Goal: Task Accomplishment & Management: Manage account settings

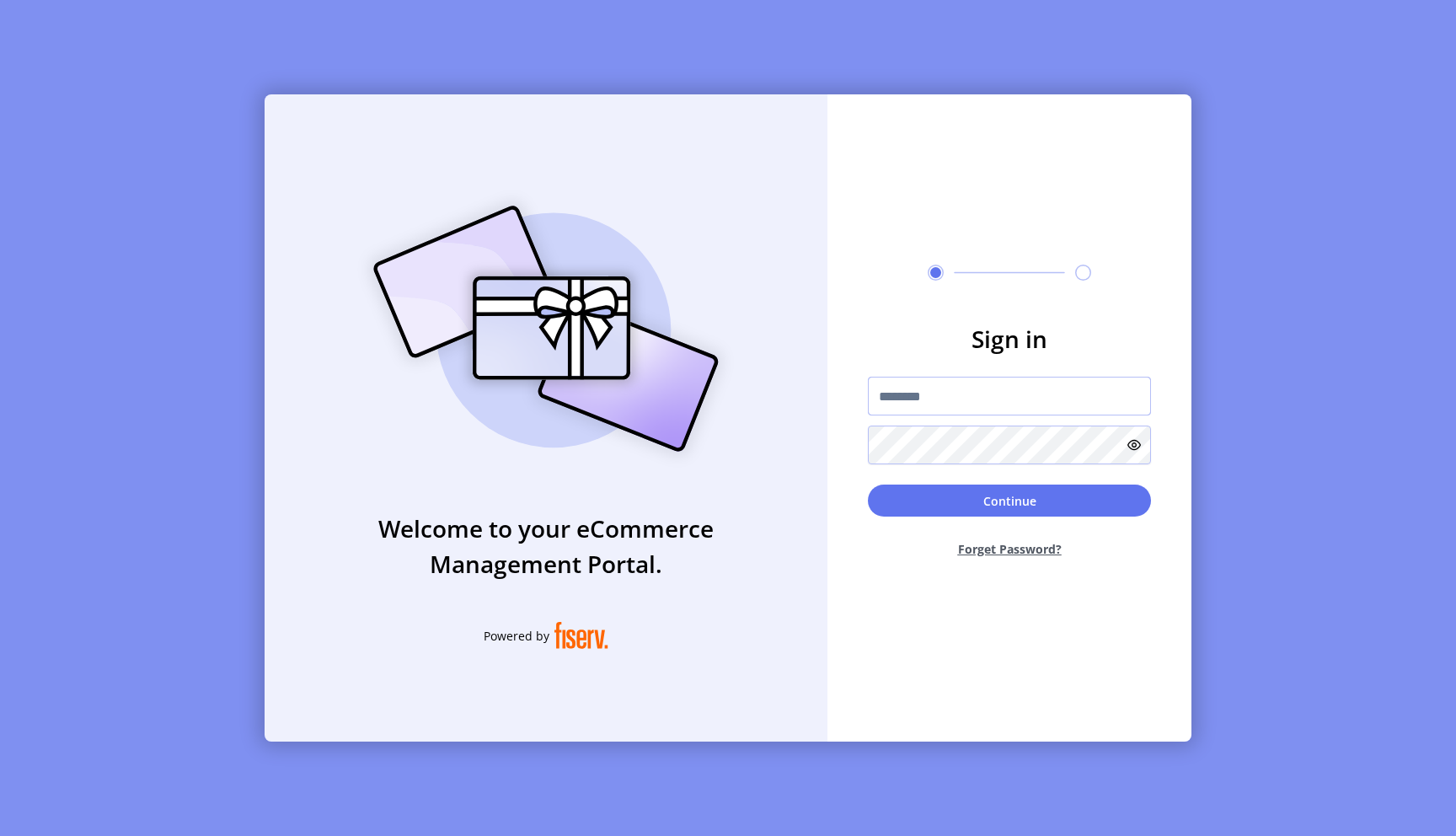
click at [948, 392] on input "text" at bounding box center [1009, 396] width 283 height 39
paste input "**********"
type input "**********"
click at [978, 507] on button "Continue" at bounding box center [1009, 500] width 283 height 32
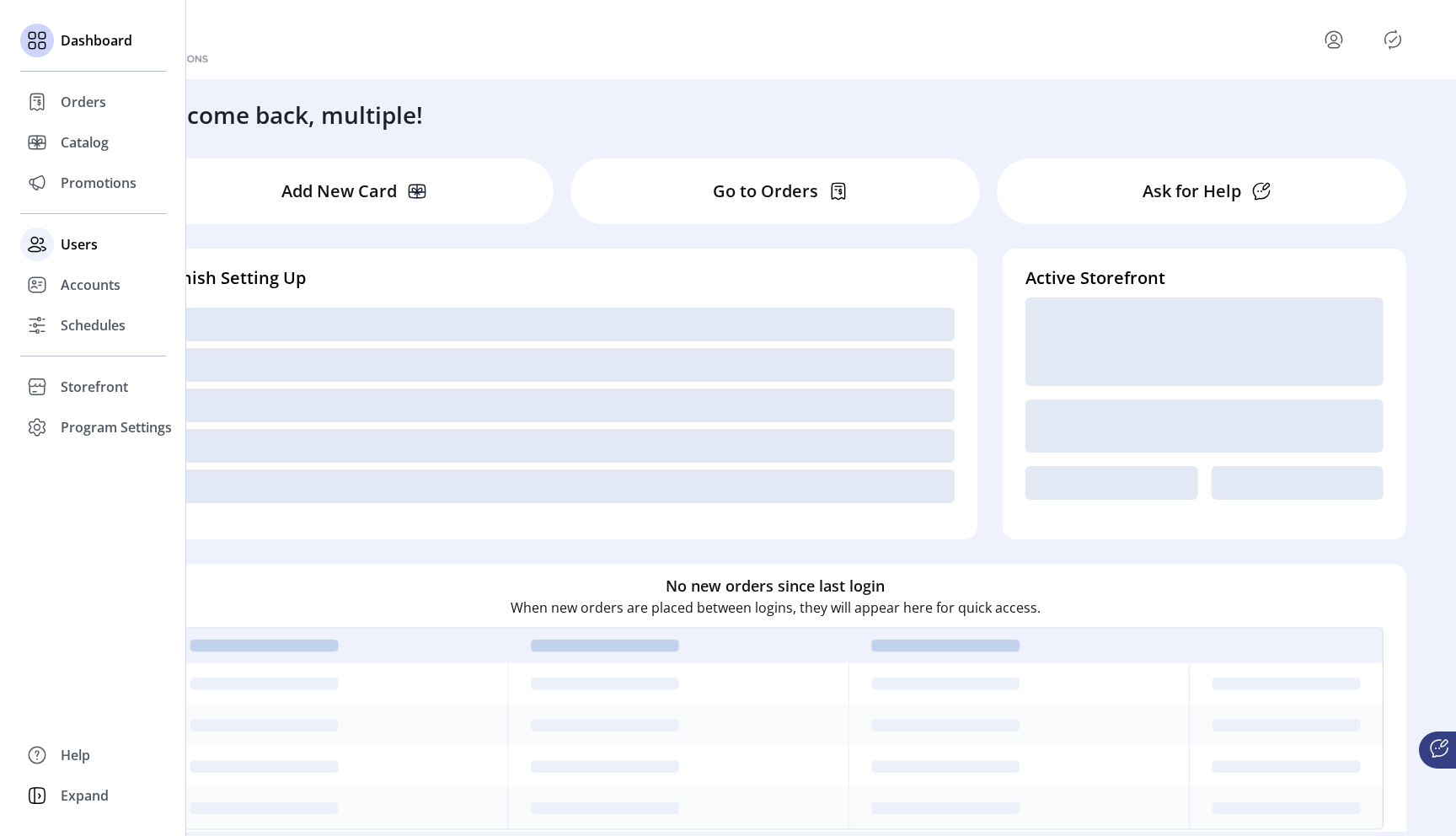
click at [71, 248] on span "Users" at bounding box center [80, 244] width 37 height 20
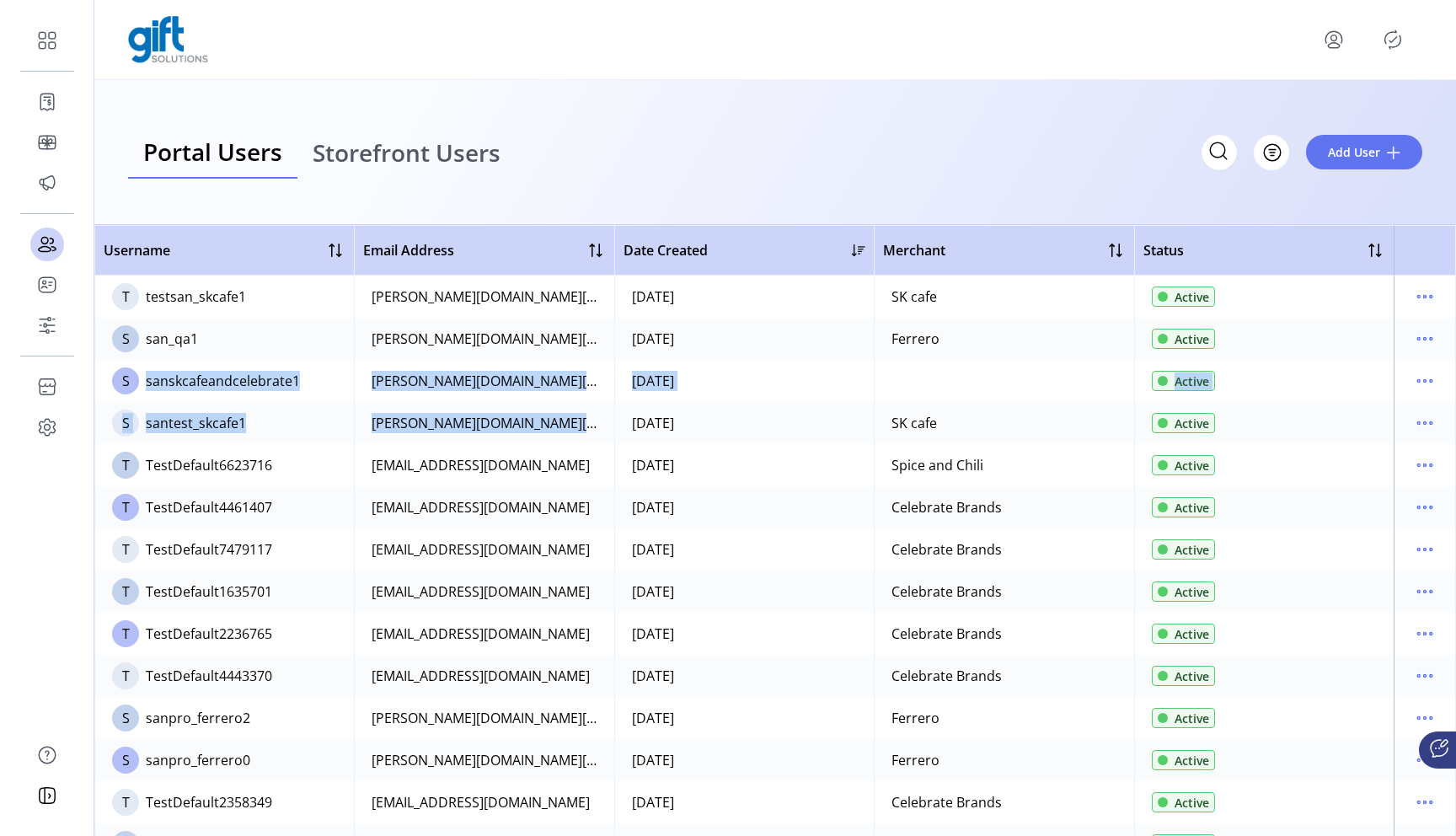
drag, startPoint x: 141, startPoint y: 384, endPoint x: 754, endPoint y: 405, distance: 613.4
click at [760, 396] on td "09/02/2025" at bounding box center [743, 381] width 260 height 43
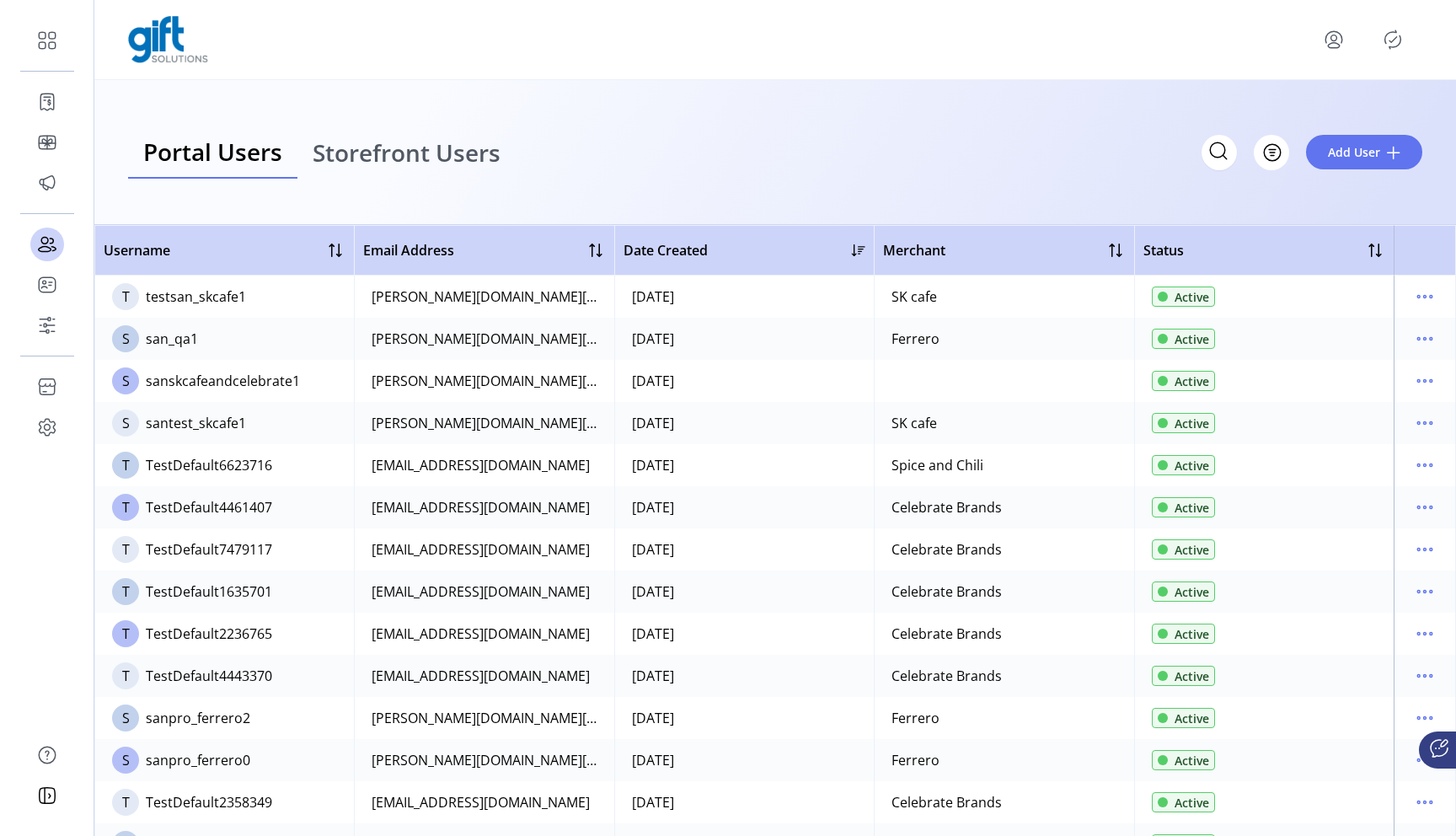
click at [217, 377] on div "sanskcafeandcelebrate1" at bounding box center [223, 381] width 154 height 20
click at [277, 381] on div "sanskcafeandcelebrate1" at bounding box center [223, 381] width 154 height 20
click at [229, 383] on div "sanskcafeandcelebrate1" at bounding box center [223, 381] width 154 height 20
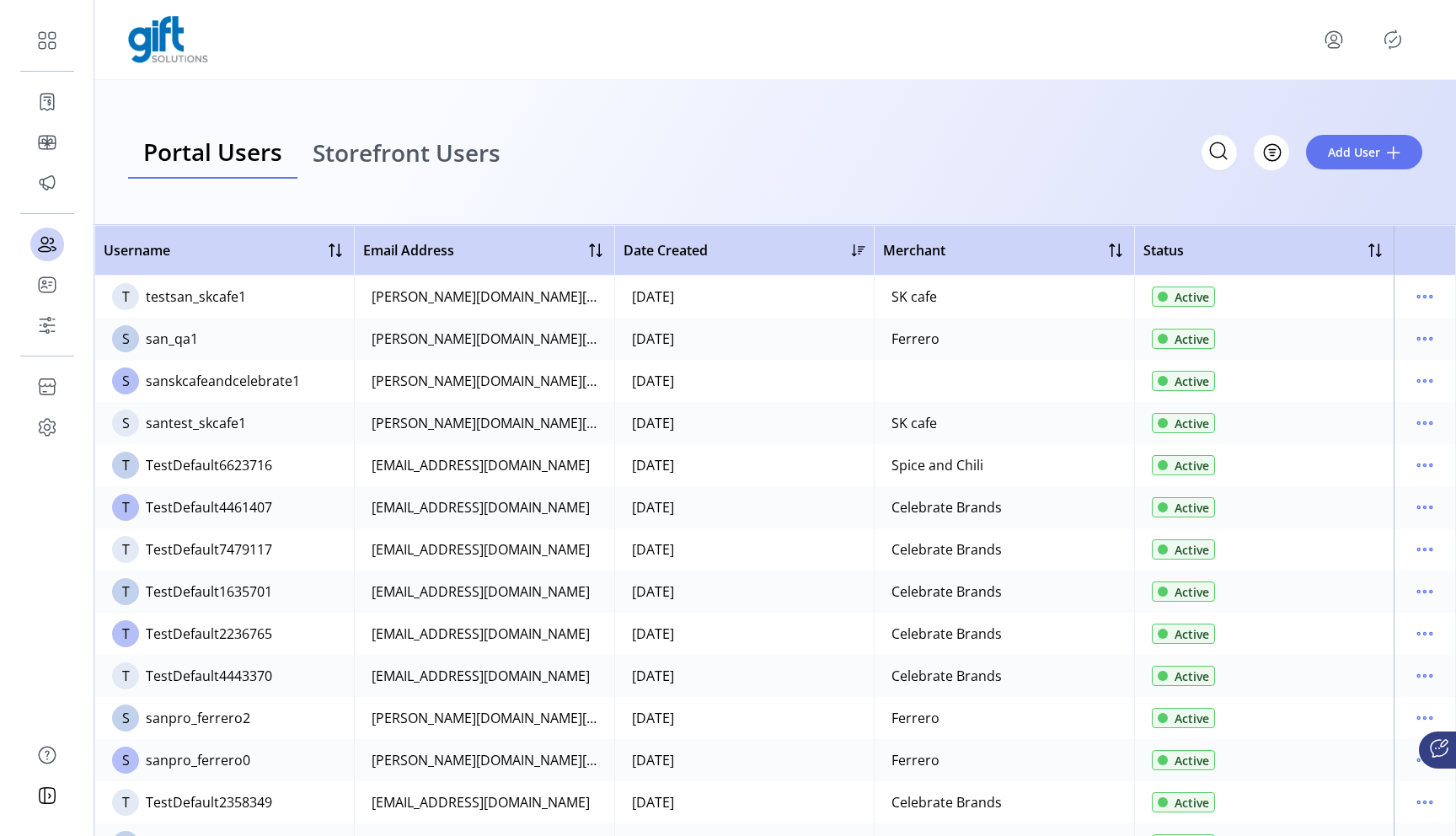
click at [229, 383] on div "sanskcafeandcelebrate1" at bounding box center [223, 381] width 154 height 20
click at [202, 388] on div "sanskcafeandcelebrate1" at bounding box center [223, 381] width 154 height 20
click at [281, 388] on div "sanskcafeandcelebrate1" at bounding box center [223, 381] width 154 height 20
drag, startPoint x: 184, startPoint y: 387, endPoint x: 349, endPoint y: 387, distance: 165.0
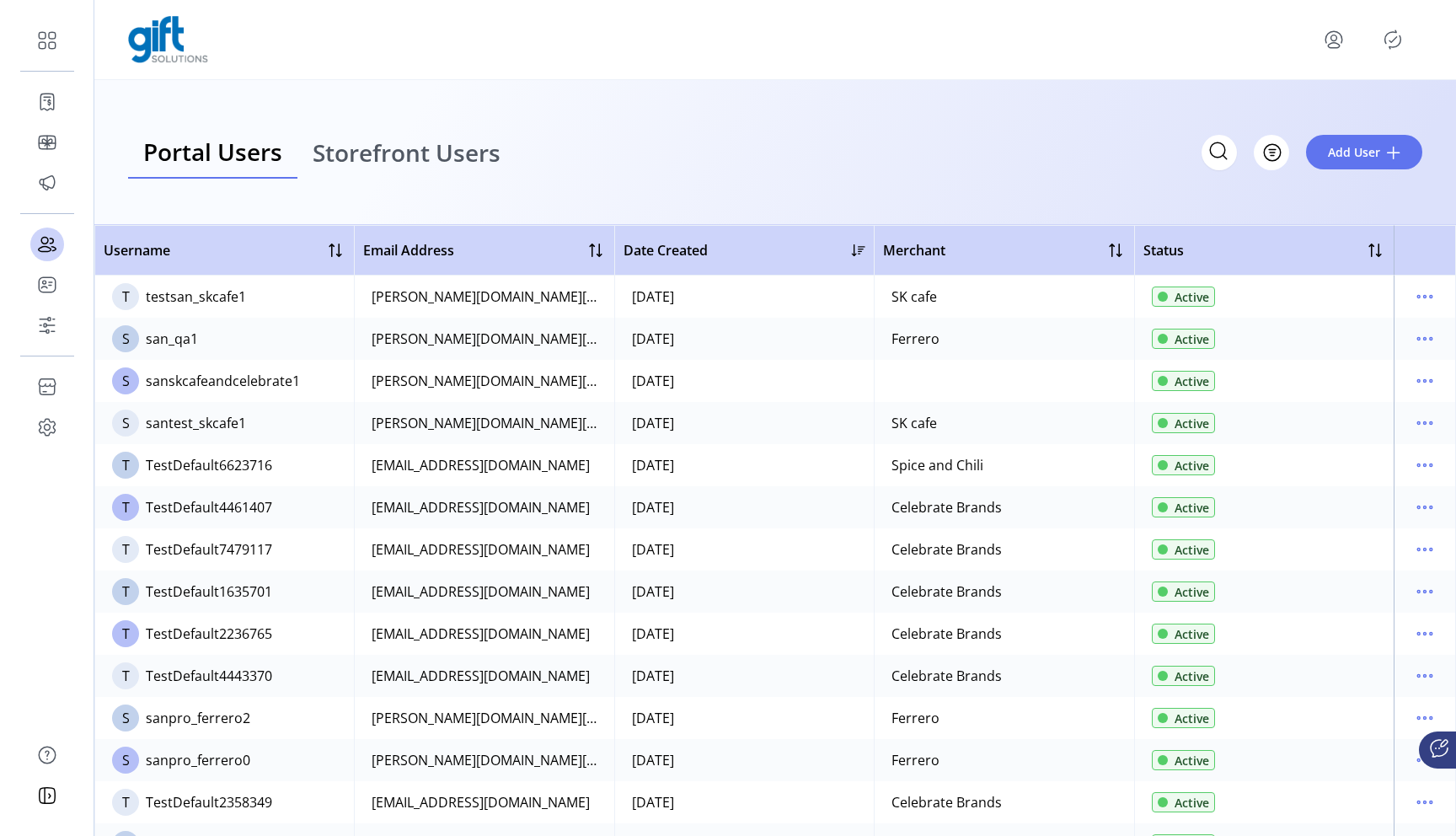
click at [349, 387] on td "S sanskcafeandcelebrate1" at bounding box center [224, 381] width 260 height 43
click at [275, 387] on div "sanskcafeandcelebrate1" at bounding box center [223, 381] width 154 height 20
drag, startPoint x: 169, startPoint y: 384, endPoint x: 337, endPoint y: 384, distance: 168.0
click at [337, 384] on td "S sanskcafeandcelebrate1" at bounding box center [224, 381] width 260 height 43
click at [199, 388] on div "sanskcafeandcelebrate1" at bounding box center [223, 381] width 154 height 20
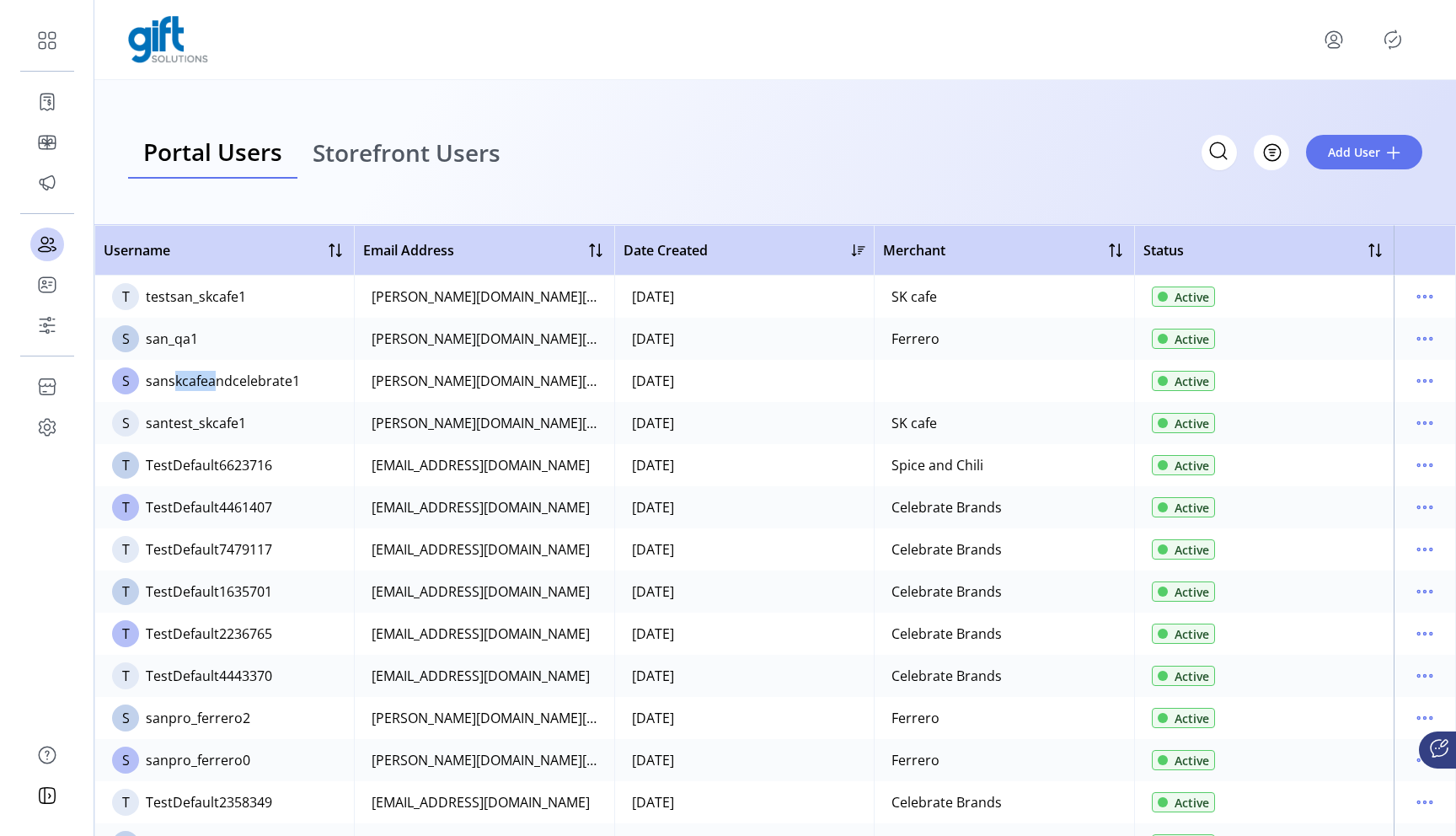
drag, startPoint x: 206, startPoint y: 384, endPoint x: 169, endPoint y: 384, distance: 37.0
click at [169, 385] on div "sanskcafeandcelebrate1" at bounding box center [223, 381] width 154 height 20
click at [224, 384] on div "sanskcafeandcelebrate1" at bounding box center [223, 381] width 154 height 20
drag, startPoint x: 232, startPoint y: 383, endPoint x: 337, endPoint y: 381, distance: 105.0
click at [337, 381] on td "S sanskcafeandcelebrate1" at bounding box center [224, 381] width 260 height 43
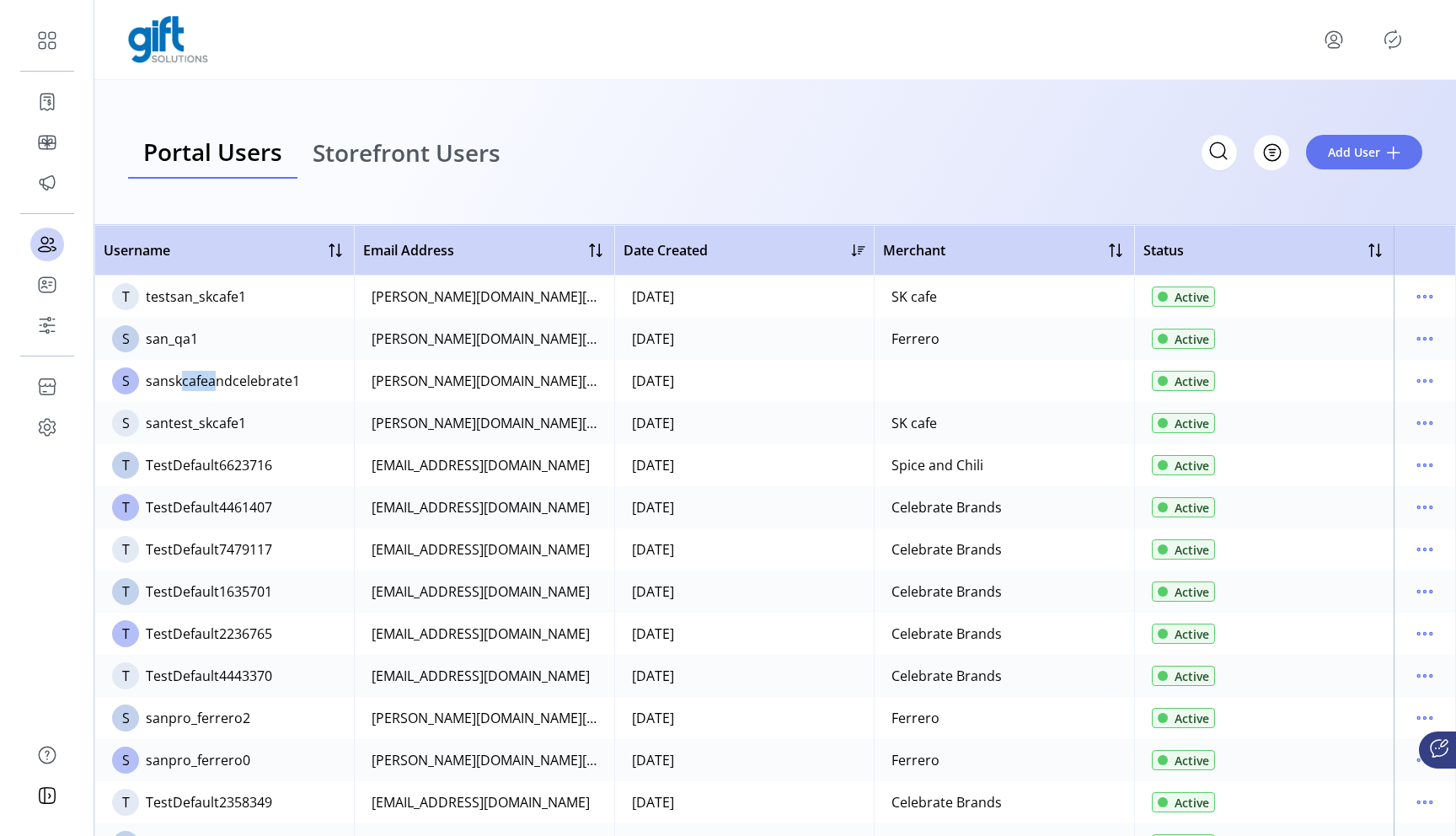
drag, startPoint x: 173, startPoint y: 383, endPoint x: 208, endPoint y: 383, distance: 35.0
click at [208, 383] on div "sanskcafeandcelebrate1" at bounding box center [223, 381] width 154 height 20
click at [166, 392] on td "S sanskcafeandcelebrate1" at bounding box center [224, 381] width 260 height 43
click at [174, 380] on div "sanskcafeandcelebrate1" at bounding box center [223, 381] width 154 height 20
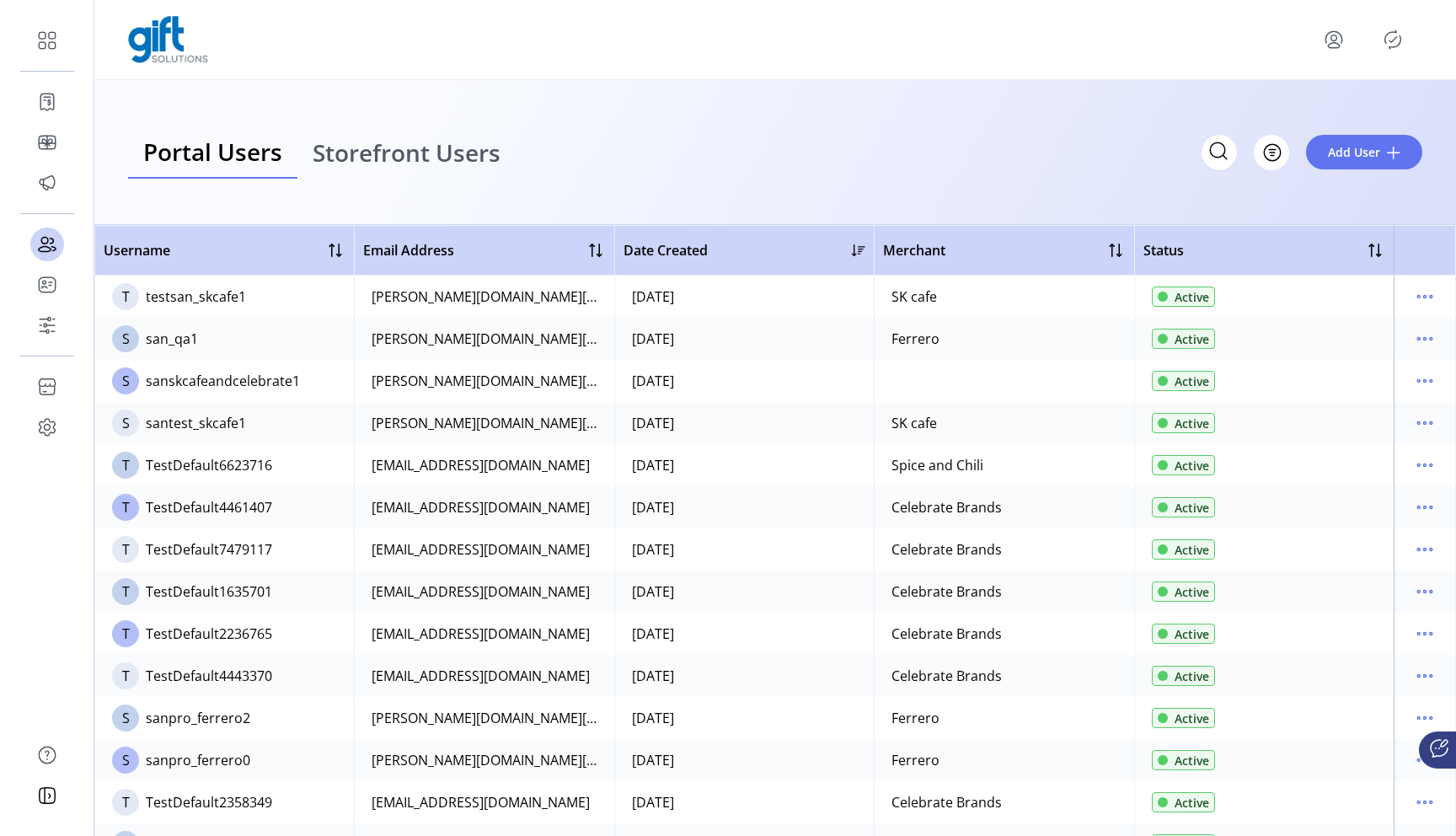
click at [174, 380] on div "sanskcafeandcelebrate1" at bounding box center [223, 381] width 154 height 20
click at [227, 384] on div "sanskcafeandcelebrate1" at bounding box center [223, 381] width 154 height 20
drag, startPoint x: 170, startPoint y: 381, endPoint x: 204, endPoint y: 382, distance: 34.0
click at [204, 383] on div "sanskcafeandcelebrate1" at bounding box center [223, 381] width 154 height 20
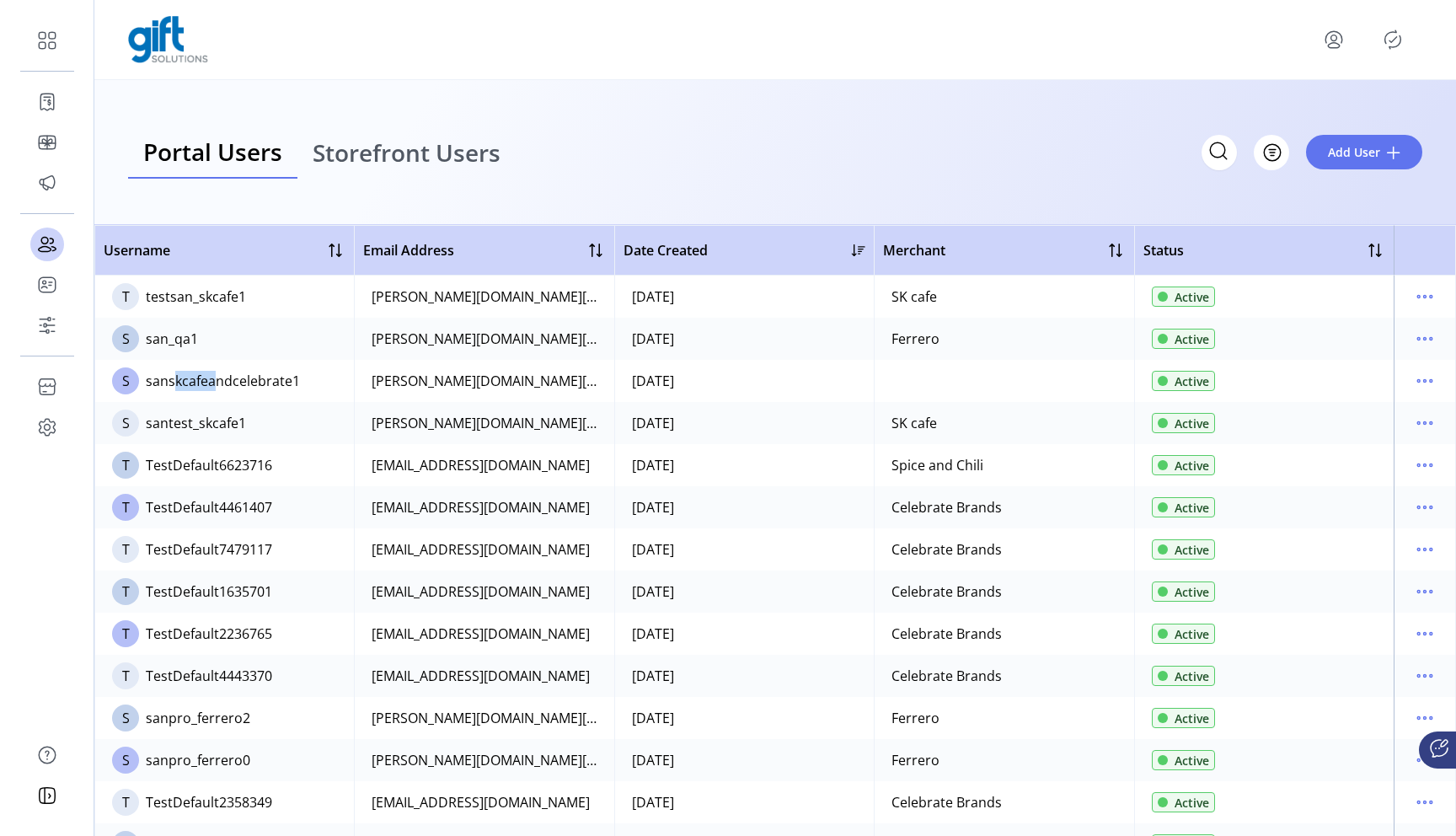
copy div "skcafe"
click at [243, 387] on div "sanskcafeandcelebrate1" at bounding box center [223, 381] width 154 height 20
click at [203, 390] on div "sanskcafeandcelebrate1" at bounding box center [223, 381] width 154 height 20
drag, startPoint x: 168, startPoint y: 382, endPoint x: 209, endPoint y: 381, distance: 41.0
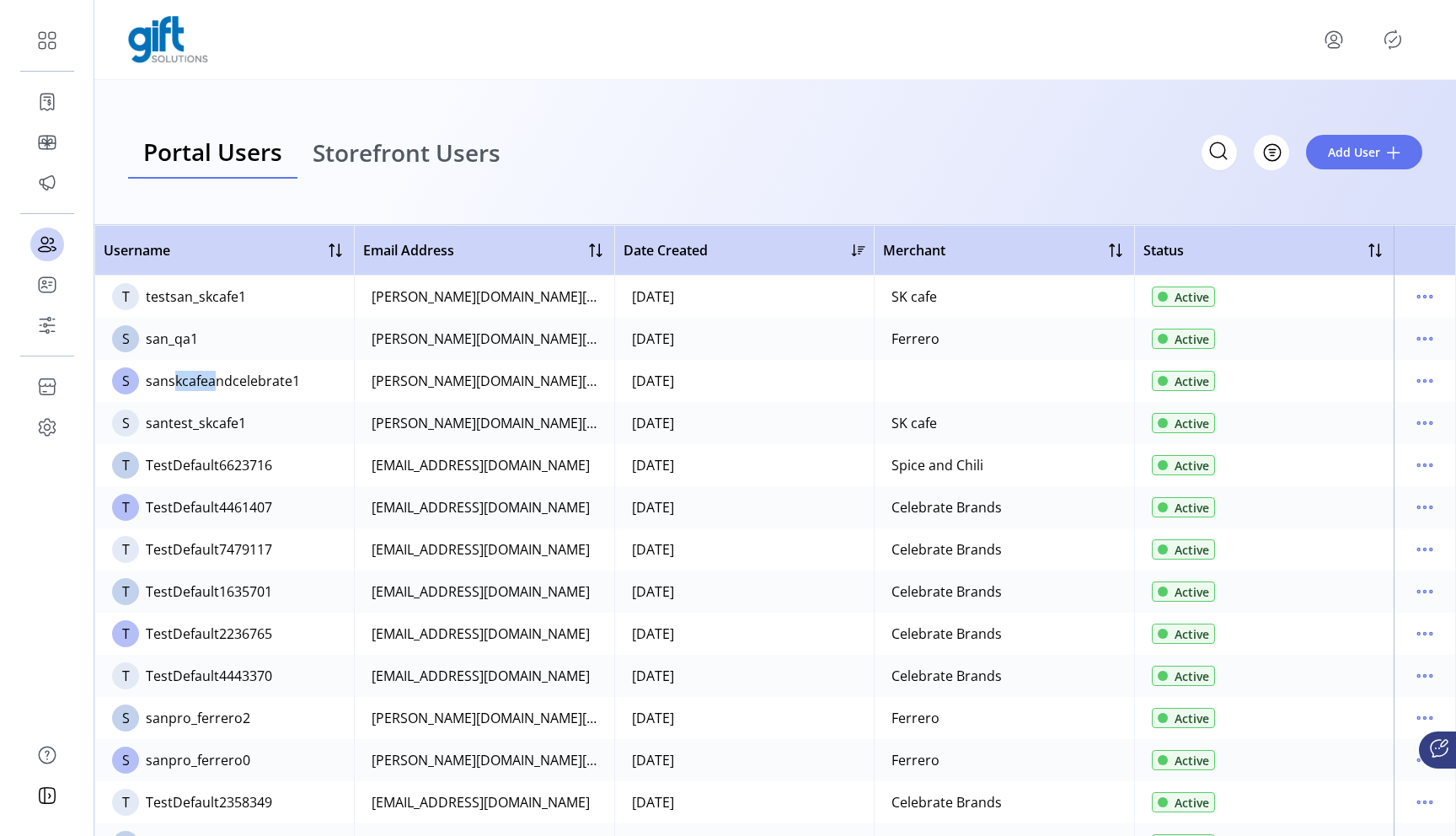
click at [209, 381] on div "sanskcafeandcelebrate1" at bounding box center [223, 381] width 154 height 20
copy div "skcafe"
click at [1338, 49] on icon "menu" at bounding box center [1333, 39] width 27 height 27
click at [1100, 63] on div "Profile Sign Out" at bounding box center [775, 40] width 1362 height 80
drag, startPoint x: 900, startPoint y: 378, endPoint x: 1116, endPoint y: 375, distance: 216.0
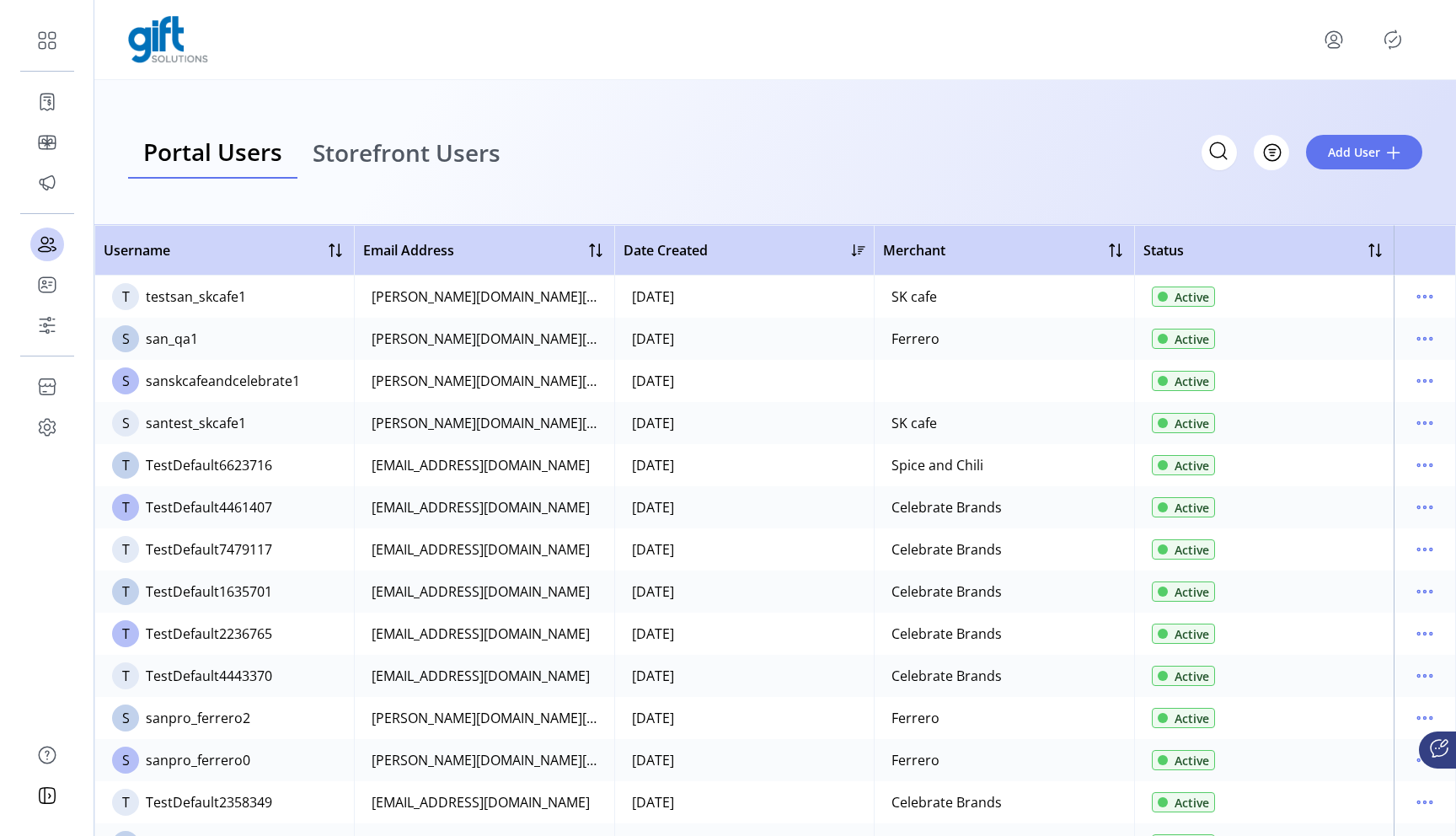
click at [1116, 375] on td at bounding box center [1003, 381] width 260 height 43
click at [211, 379] on div "sanskcafeandcelebrate1" at bounding box center [223, 381] width 154 height 20
click at [257, 378] on div "sanskcafeandcelebrate1" at bounding box center [223, 381] width 154 height 20
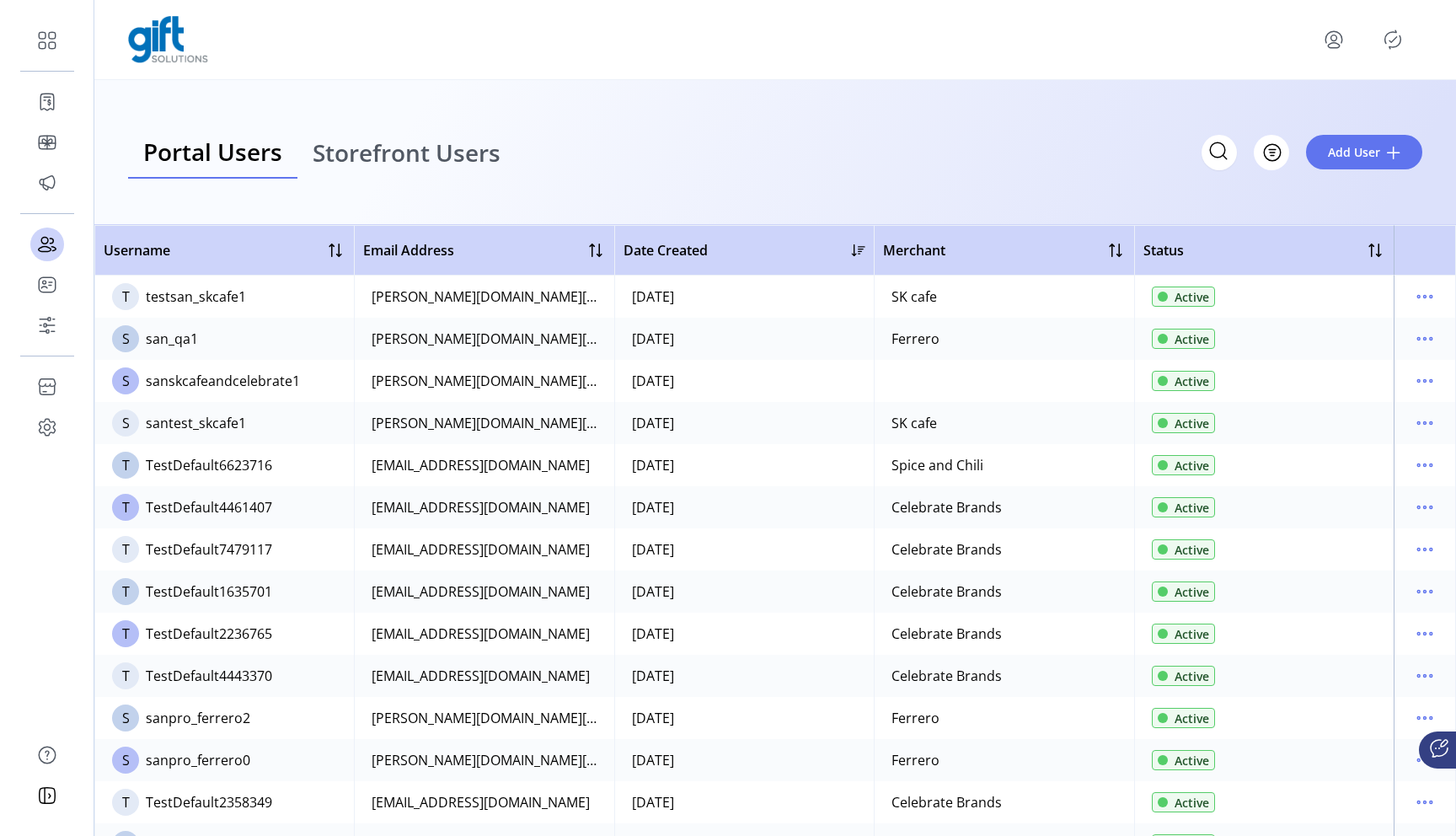
click at [226, 380] on div "sanskcafeandcelebrate1" at bounding box center [223, 381] width 154 height 20
click at [1346, 147] on span "Add User" at bounding box center [1353, 152] width 53 height 18
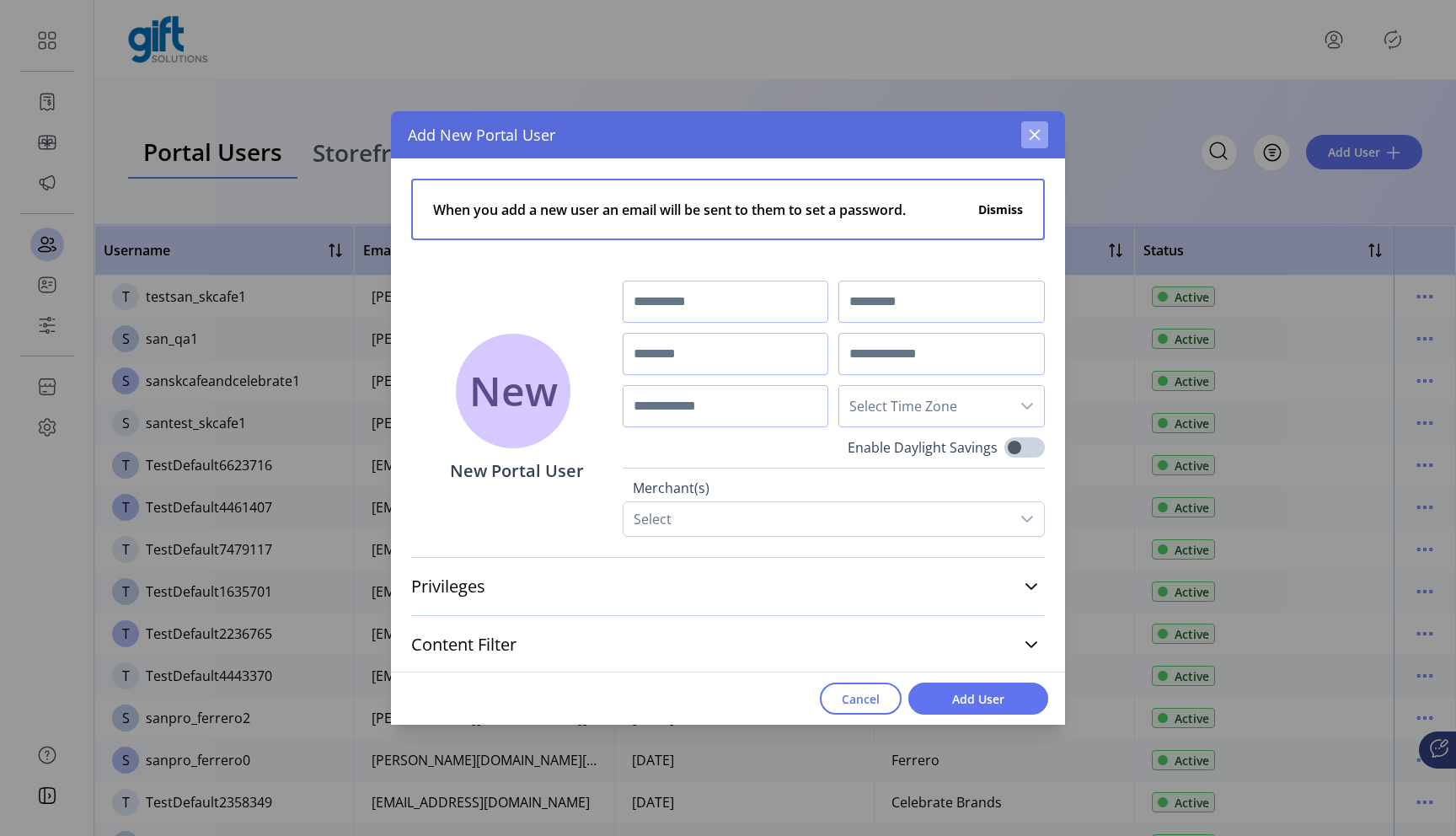
click at [1034, 135] on icon "button" at bounding box center [1035, 135] width 11 height 11
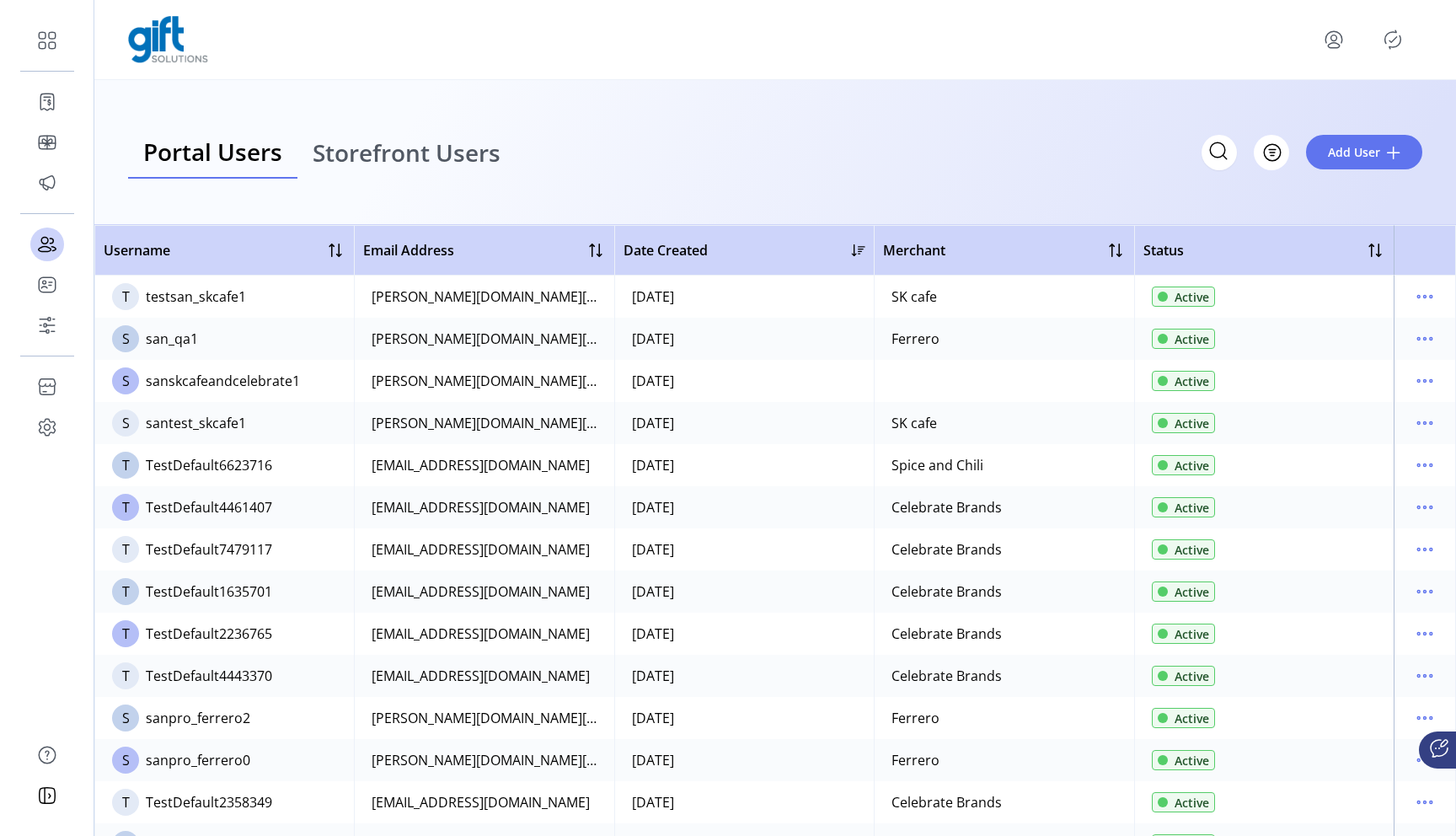
click at [249, 385] on div "sanskcafeandcelebrate1" at bounding box center [223, 381] width 154 height 20
click at [262, 391] on td "S sanskcafeandcelebrate1" at bounding box center [224, 381] width 260 height 43
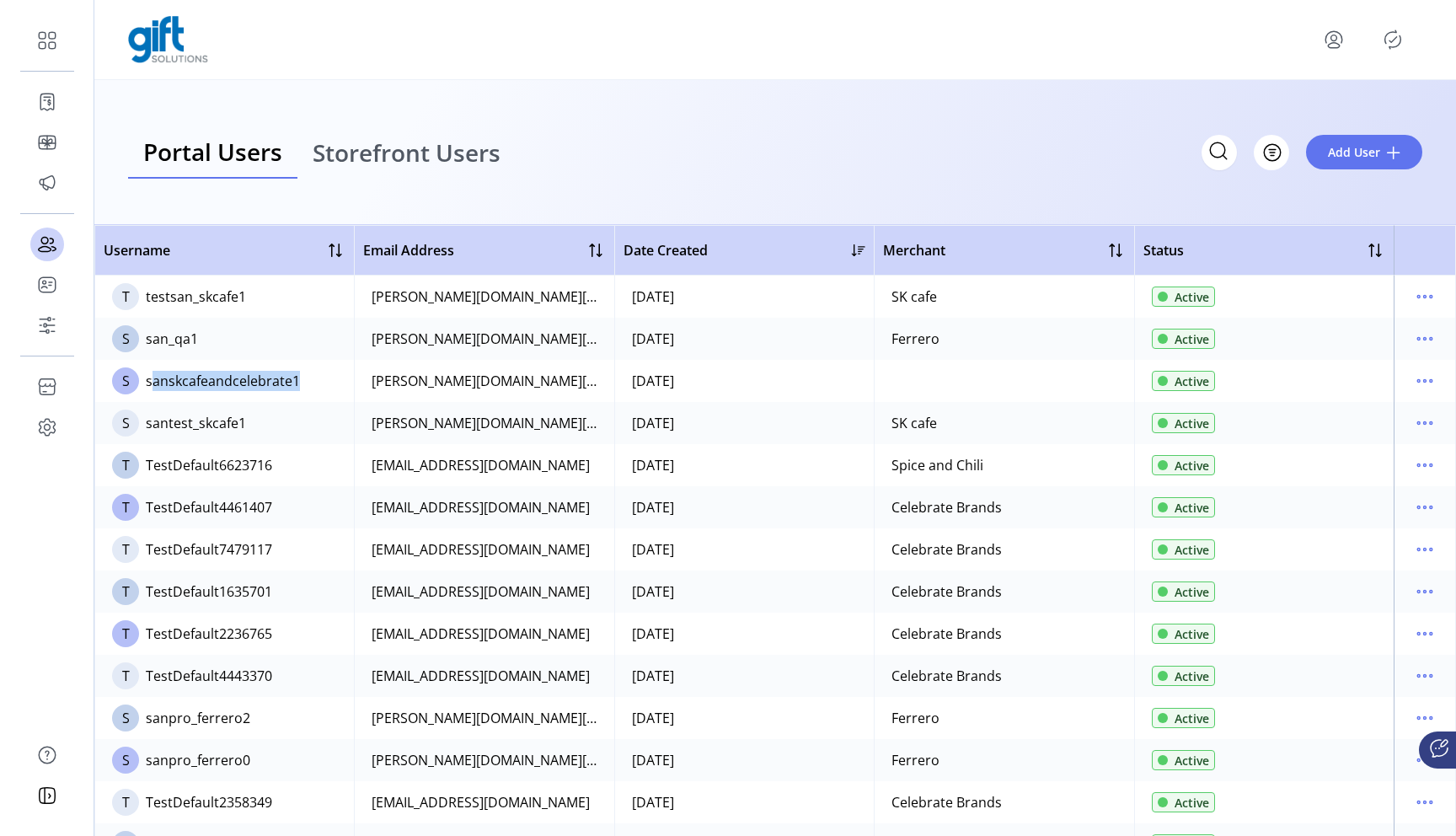
click at [280, 384] on div "sanskcafeandcelebrate1" at bounding box center [223, 381] width 154 height 20
click at [420, 380] on div "sandeepkumar.ma@fiserv.com" at bounding box center [483, 381] width 225 height 20
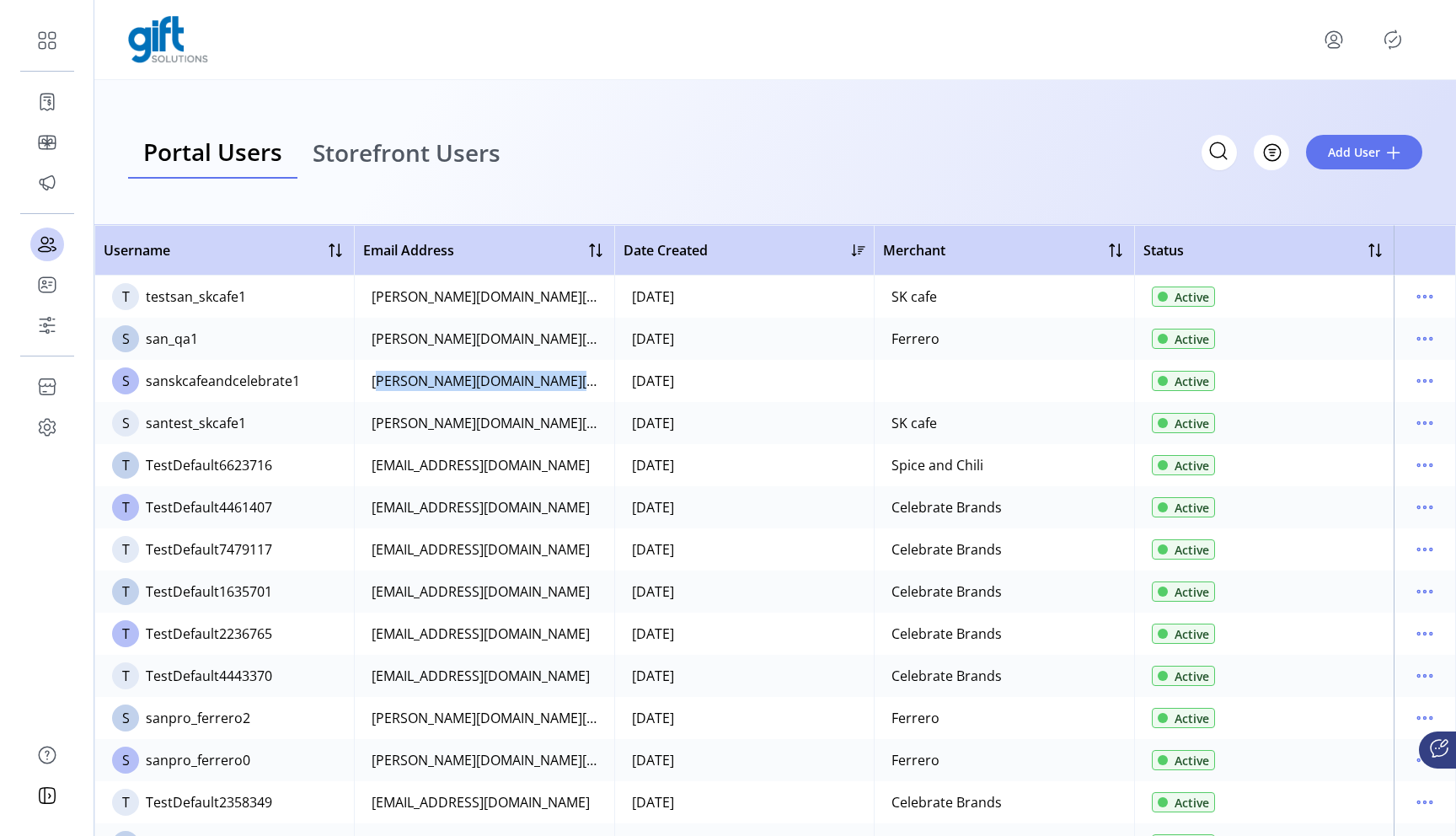
click at [420, 380] on div "sandeepkumar.ma@fiserv.com" at bounding box center [483, 381] width 225 height 20
click at [240, 380] on div "sanskcafeandcelebrate1" at bounding box center [223, 381] width 154 height 20
click at [431, 375] on div "sandeepkumar.ma@fiserv.com" at bounding box center [483, 381] width 225 height 20
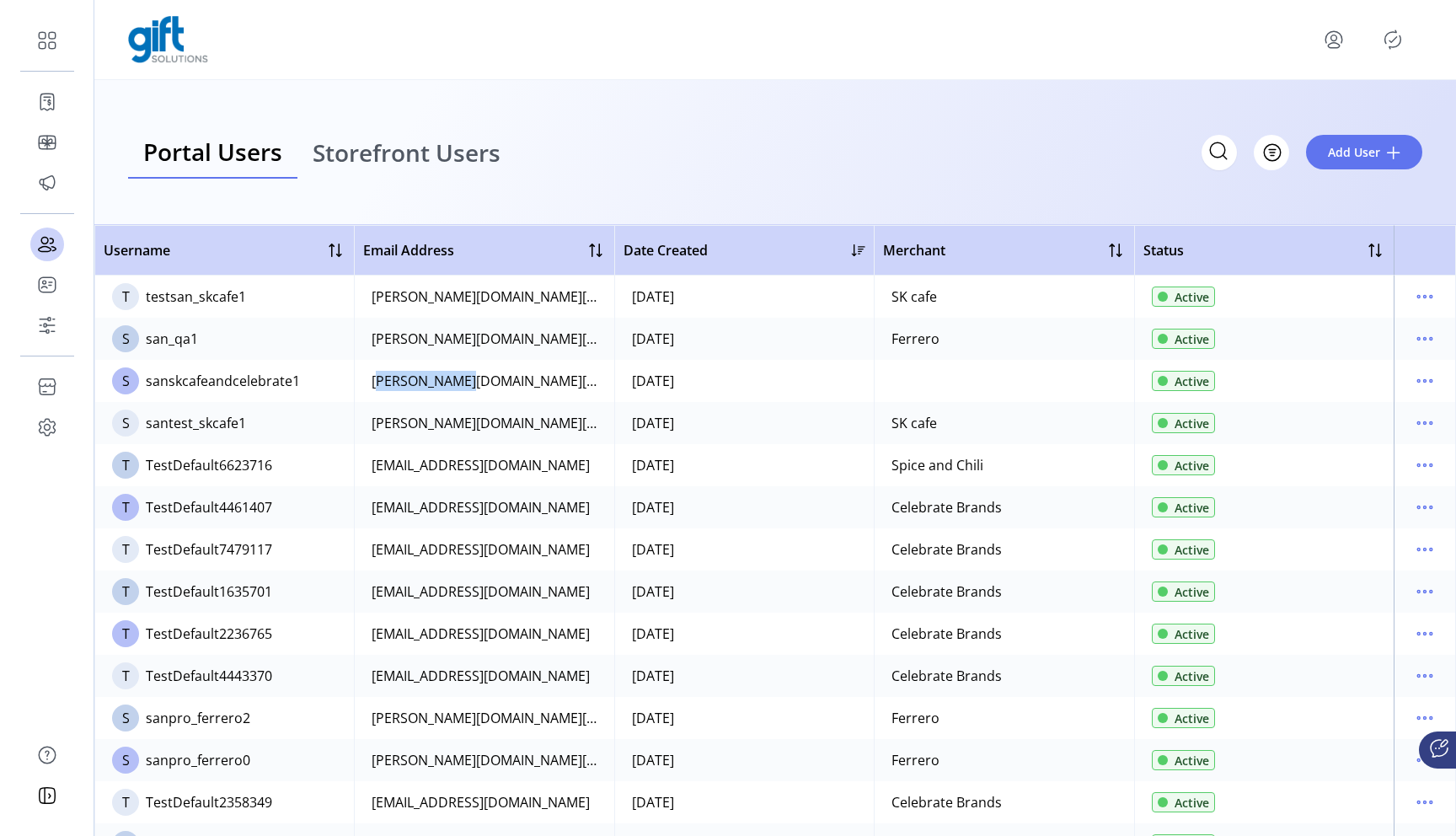
click at [431, 375] on div "sandeepkumar.ma@fiserv.com" at bounding box center [483, 381] width 225 height 20
click at [646, 377] on td "09/02/2025" at bounding box center [743, 381] width 260 height 43
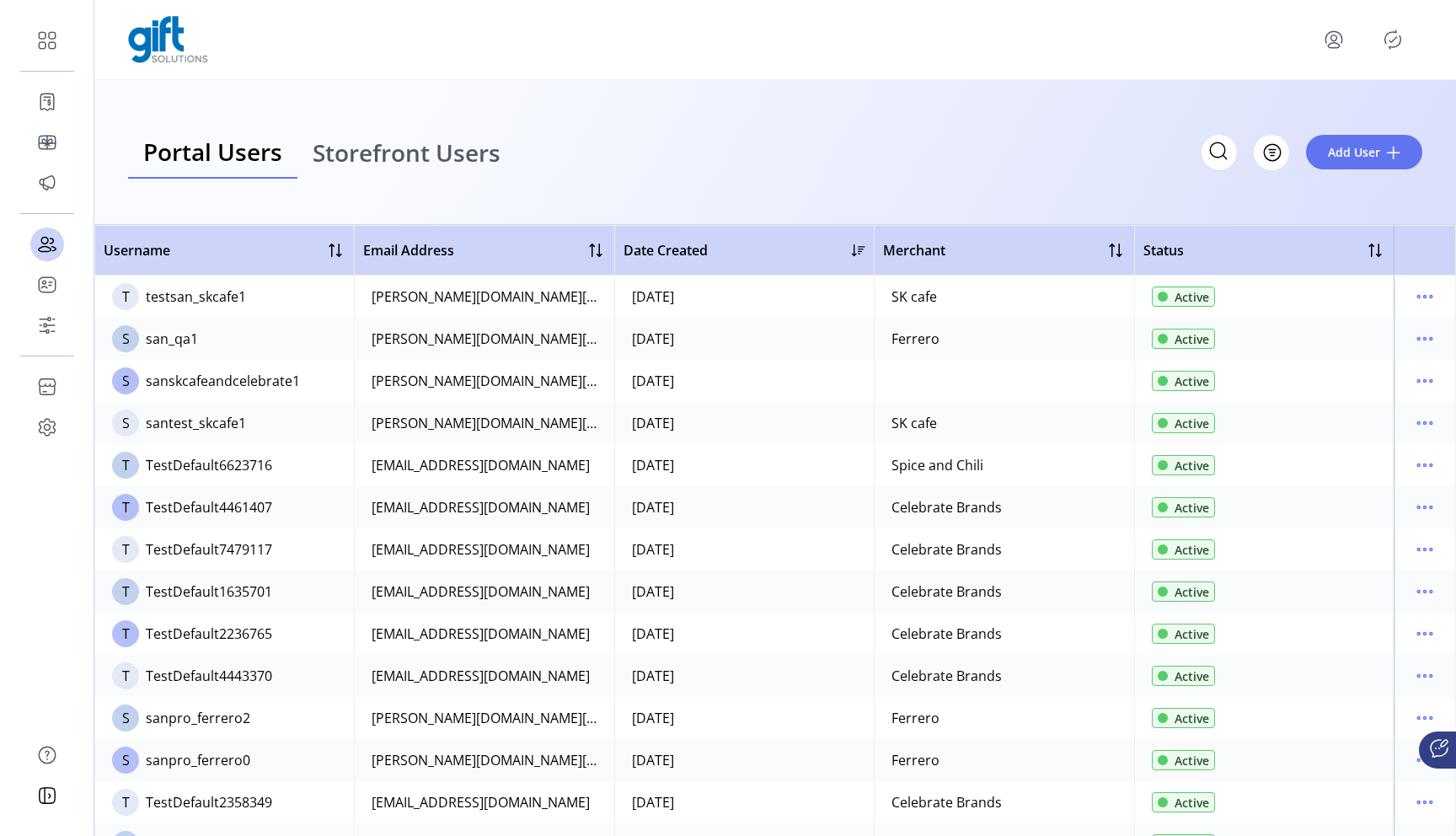
click at [938, 384] on td at bounding box center [1003, 381] width 260 height 43
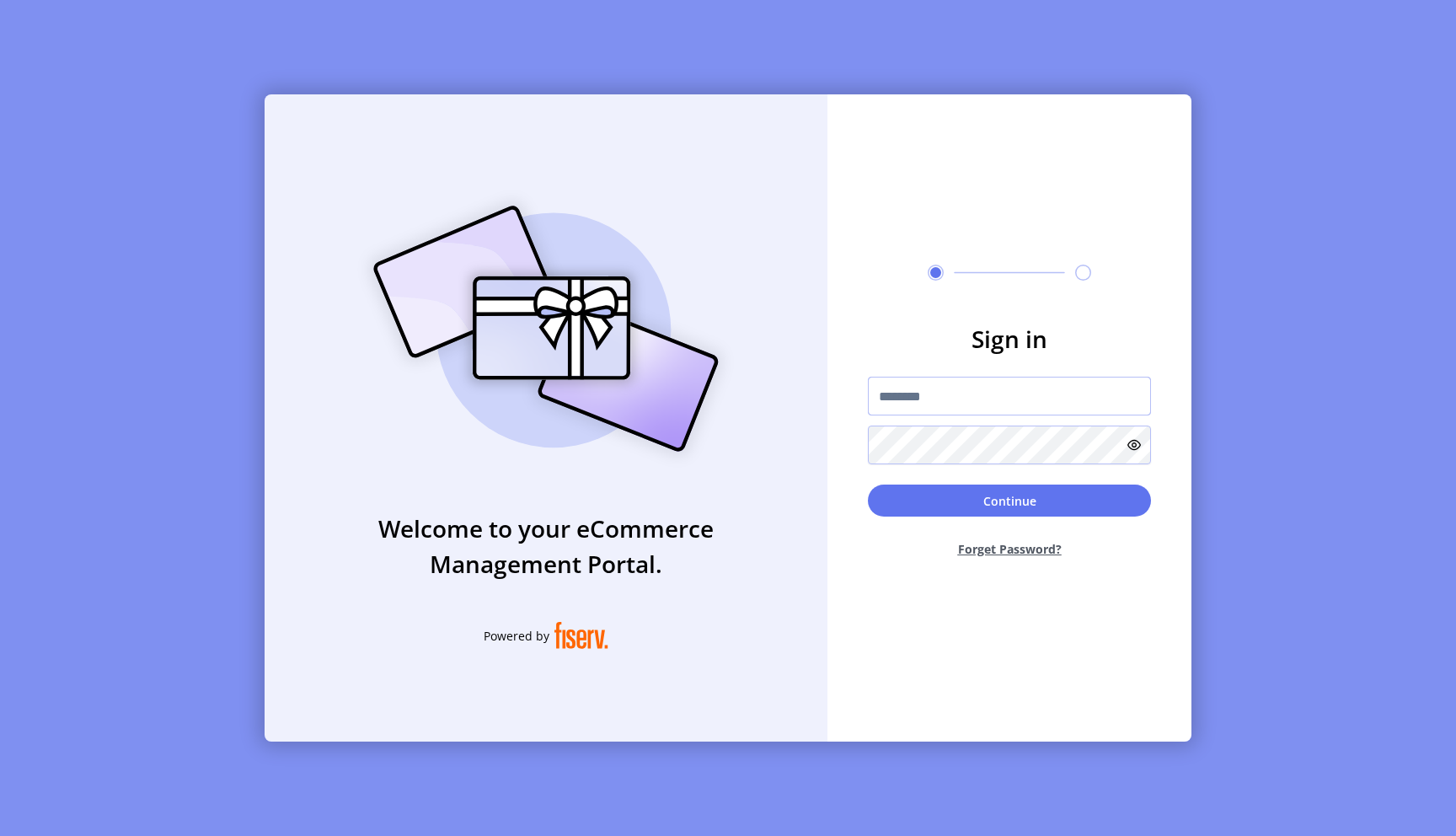
click at [918, 401] on input "text" at bounding box center [1009, 396] width 283 height 39
type input "**********"
click at [868, 485] on button "Continue" at bounding box center [1009, 500] width 283 height 32
